Goal: Find specific page/section: Find specific page/section

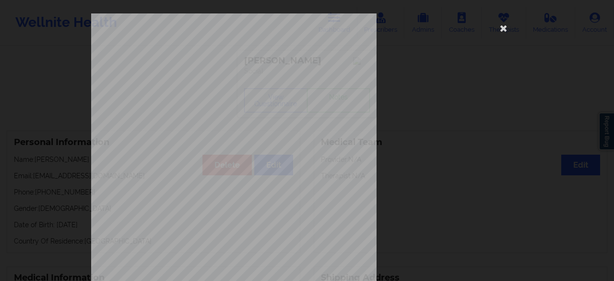
click at [500, 28] on icon at bounding box center [503, 27] width 15 height 15
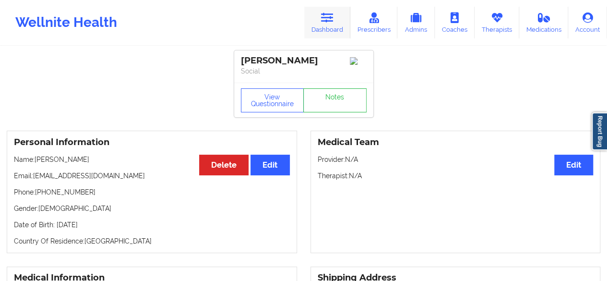
click at [321, 13] on link "Dashboard" at bounding box center [327, 23] width 46 height 32
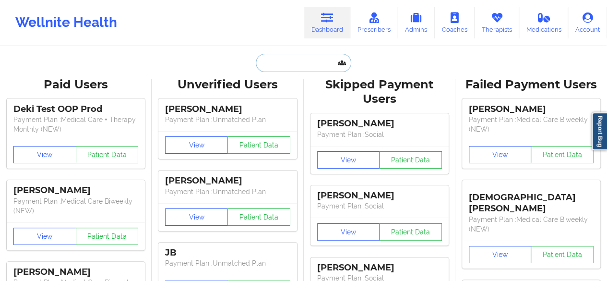
click at [324, 65] on input "text" at bounding box center [303, 63] width 95 height 18
paste input "[PERSON_NAME]"
type input "[PERSON_NAME]"
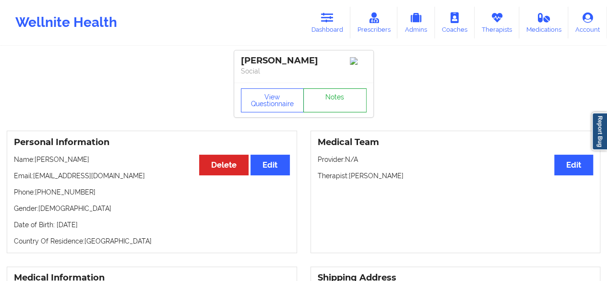
click at [336, 98] on link "Notes" at bounding box center [334, 100] width 63 height 24
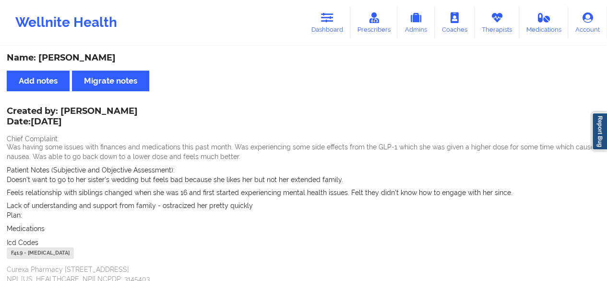
drag, startPoint x: 38, startPoint y: 57, endPoint x: 124, endPoint y: 57, distance: 85.4
click at [124, 57] on div "Name: [PERSON_NAME]" at bounding box center [304, 57] width 594 height 11
copy div "[PERSON_NAME]"
